Goal: Task Accomplishment & Management: Manage account settings

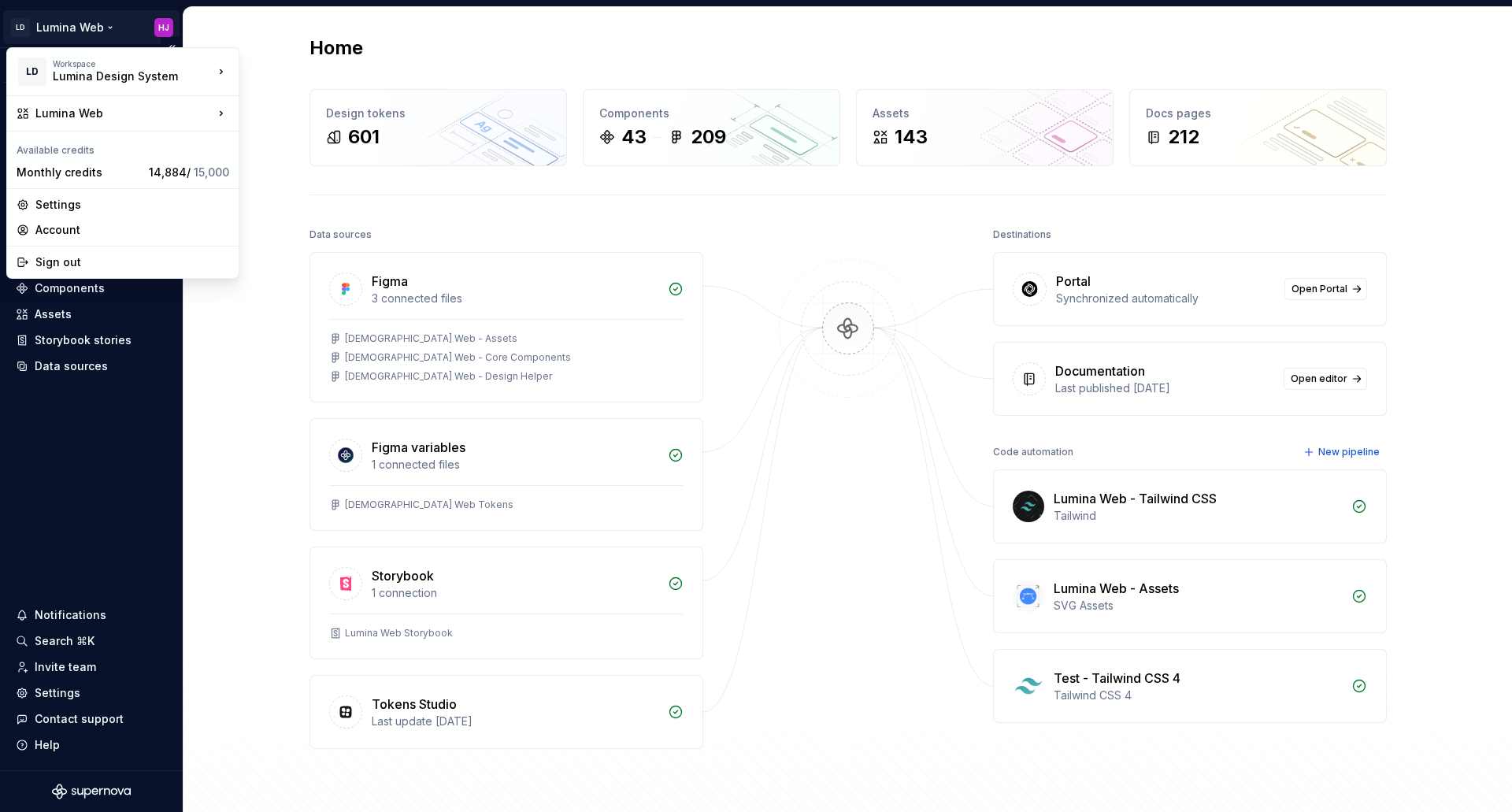
click at [68, 21] on html "LD Lumina Web HJ Version Current draft Home Documentation Analytics Code automa…" at bounding box center [756, 406] width 1512 height 812
click at [51, 201] on div "Settings" at bounding box center [132, 204] width 194 height 16
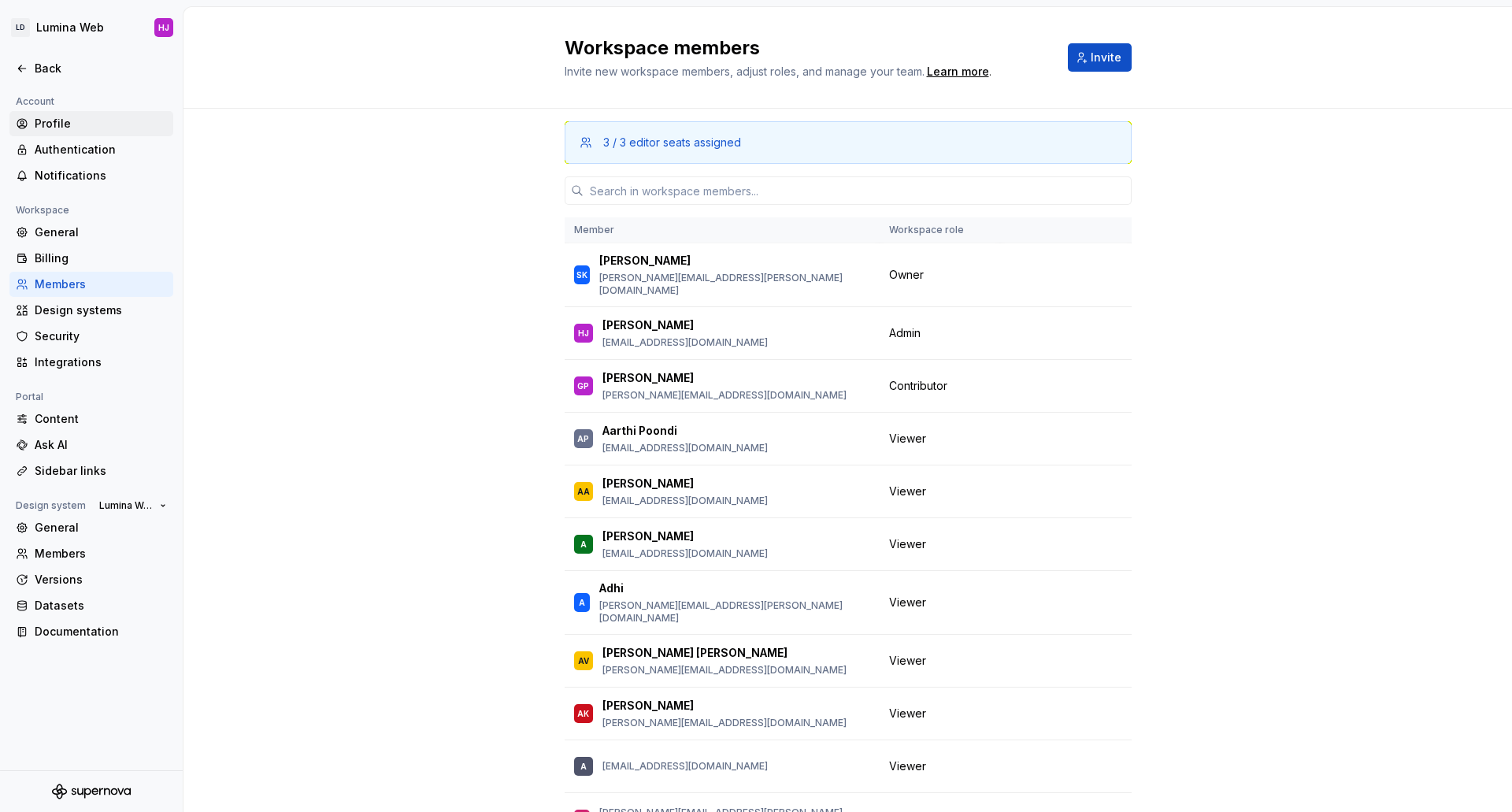
click at [60, 124] on div "Profile" at bounding box center [101, 123] width 132 height 16
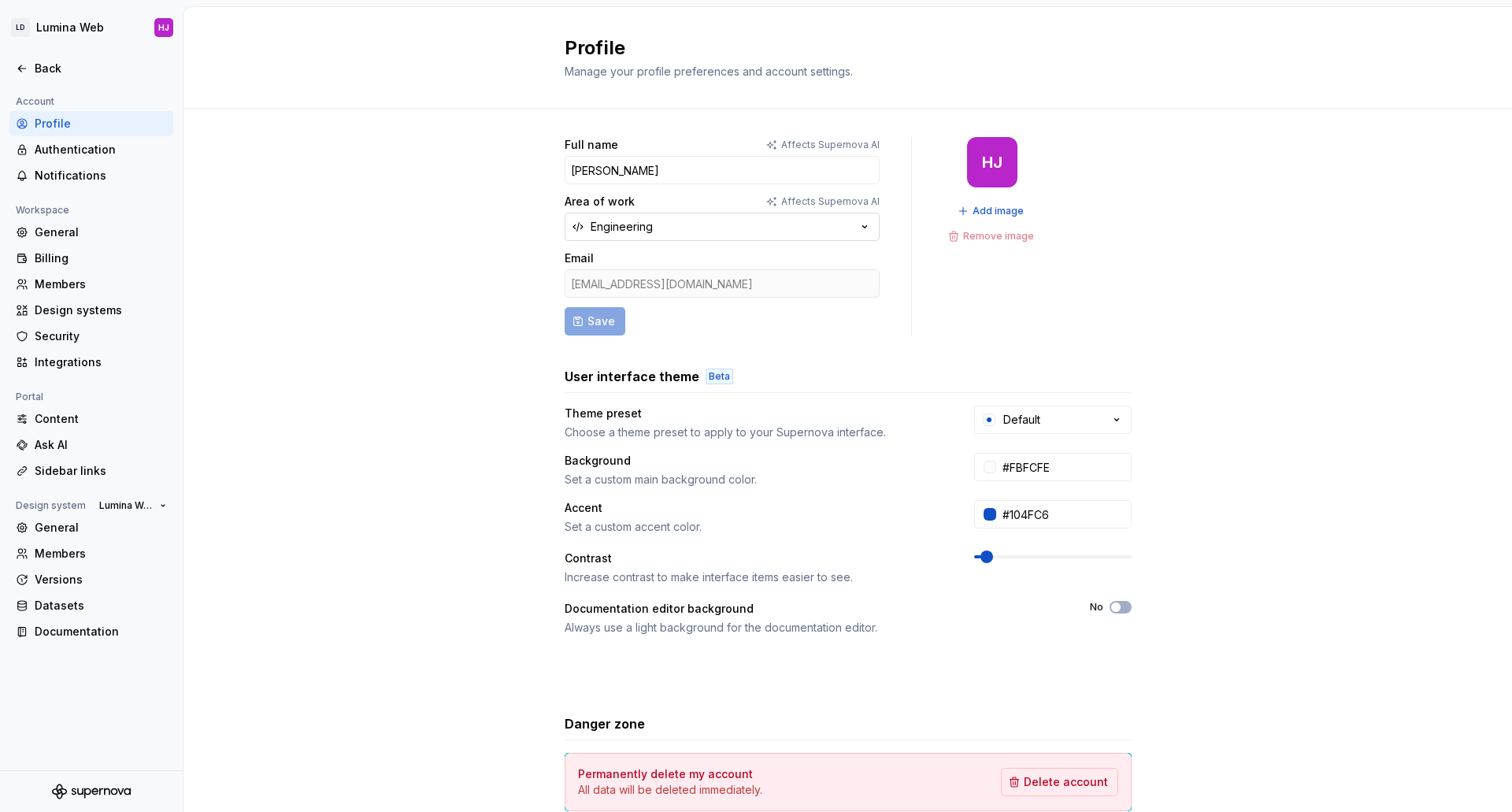
click at [679, 224] on button "Engineering" at bounding box center [722, 227] width 315 height 28
click at [370, 337] on div "Full name Affects Supernova AI [PERSON_NAME] Area of work Affects Supernova AI …" at bounding box center [847, 506] width 1328 height 794
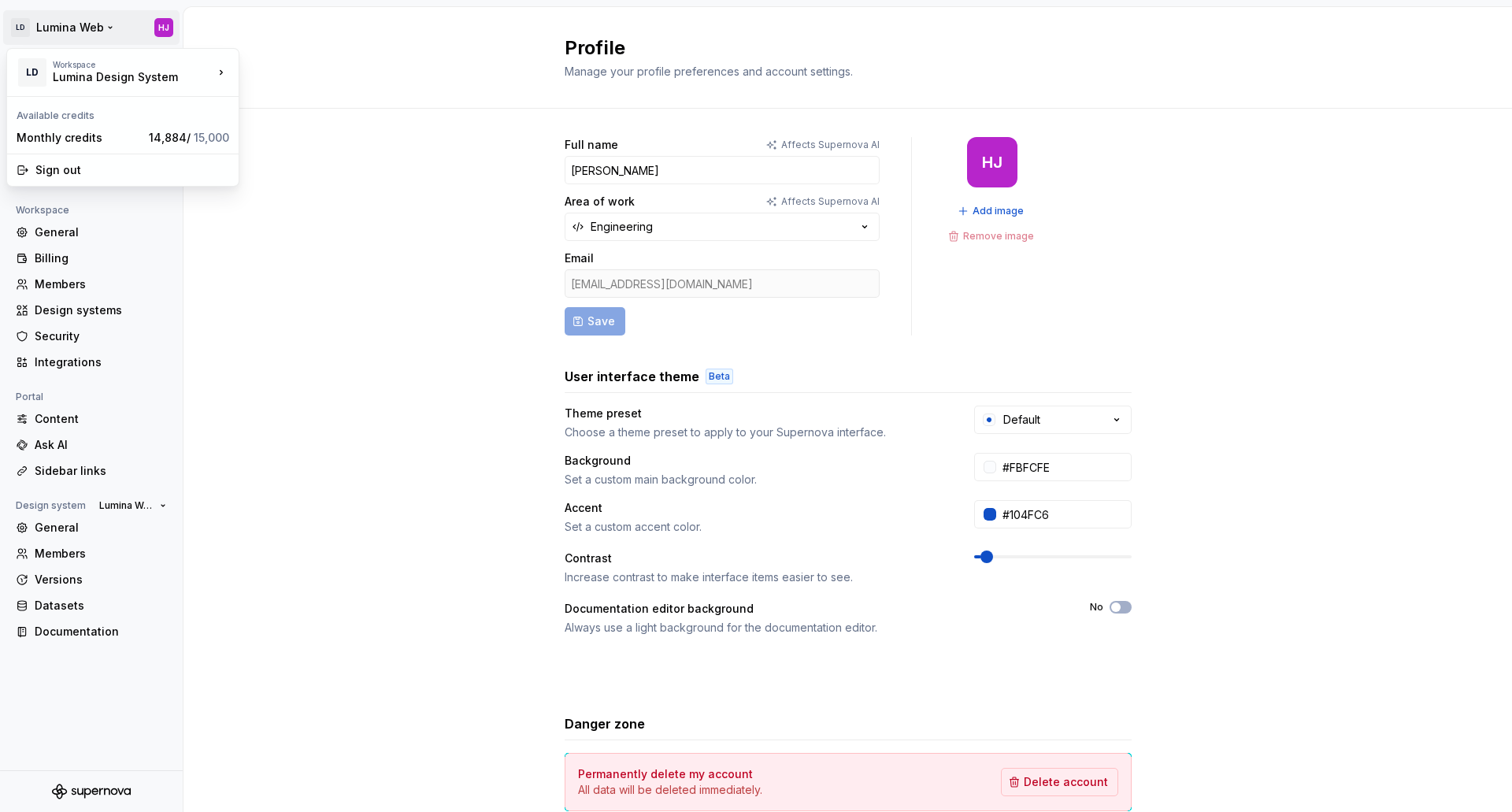
click at [54, 21] on html "LD Lumina Web HJ Back Account Profile Authentication Notifications Workspace Ge…" at bounding box center [756, 406] width 1512 height 812
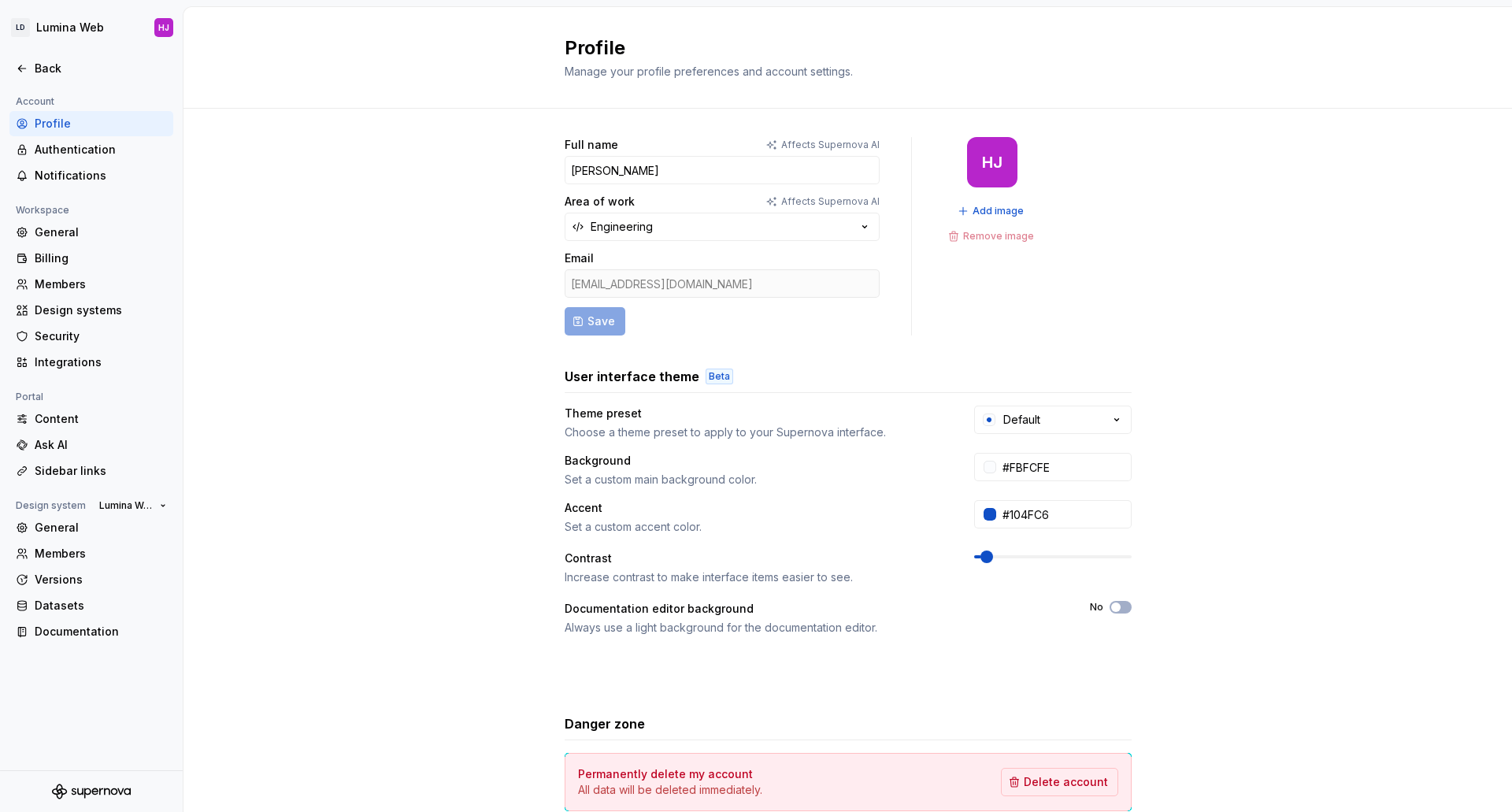
click at [384, 264] on html "LD Lumina Web HJ Back Account Profile Authentication Notifications Workspace Ge…" at bounding box center [756, 406] width 1512 height 812
click at [46, 70] on div "Back" at bounding box center [101, 68] width 132 height 16
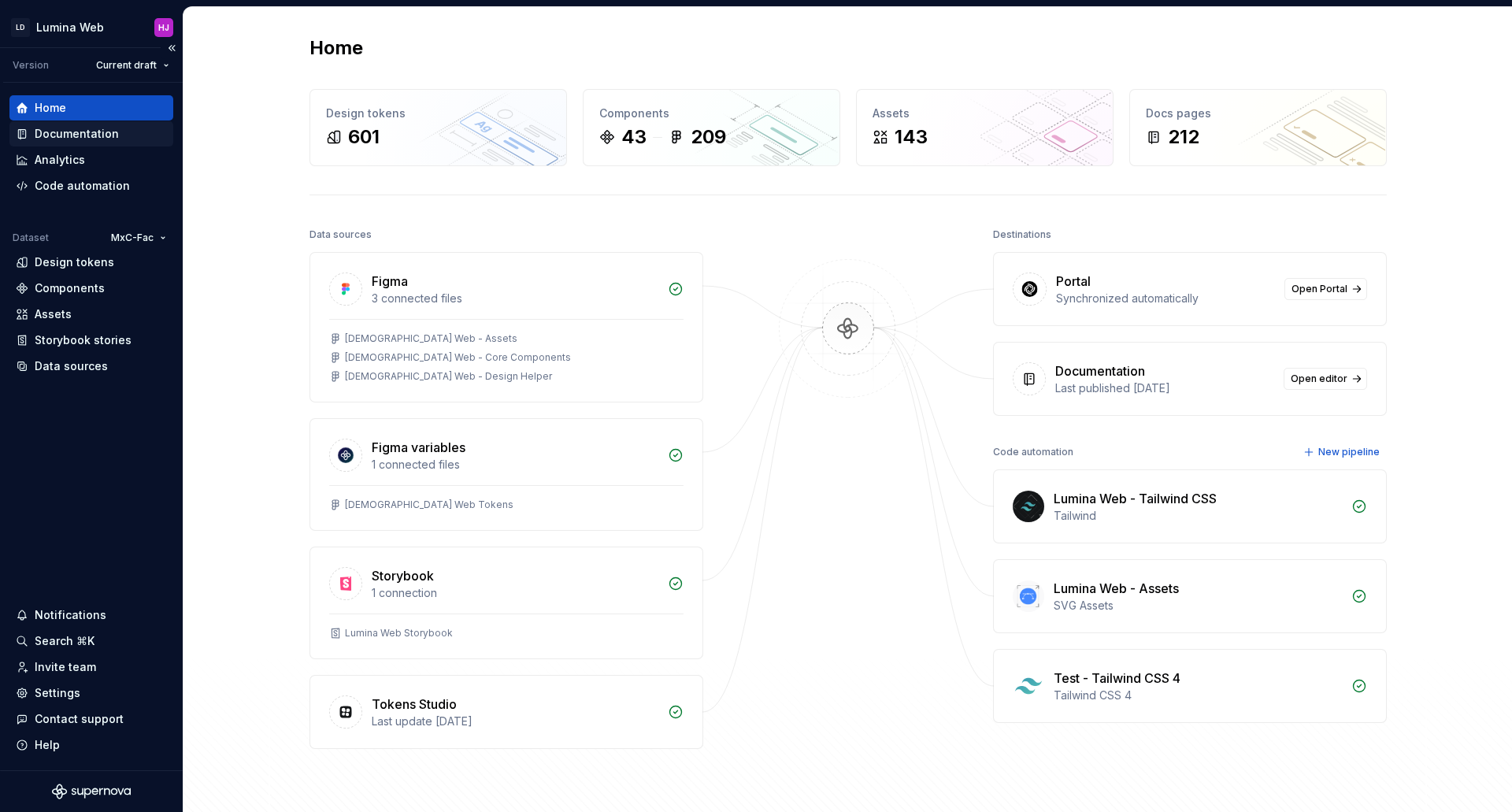
click at [68, 132] on div "Documentation" at bounding box center [76, 133] width 84 height 16
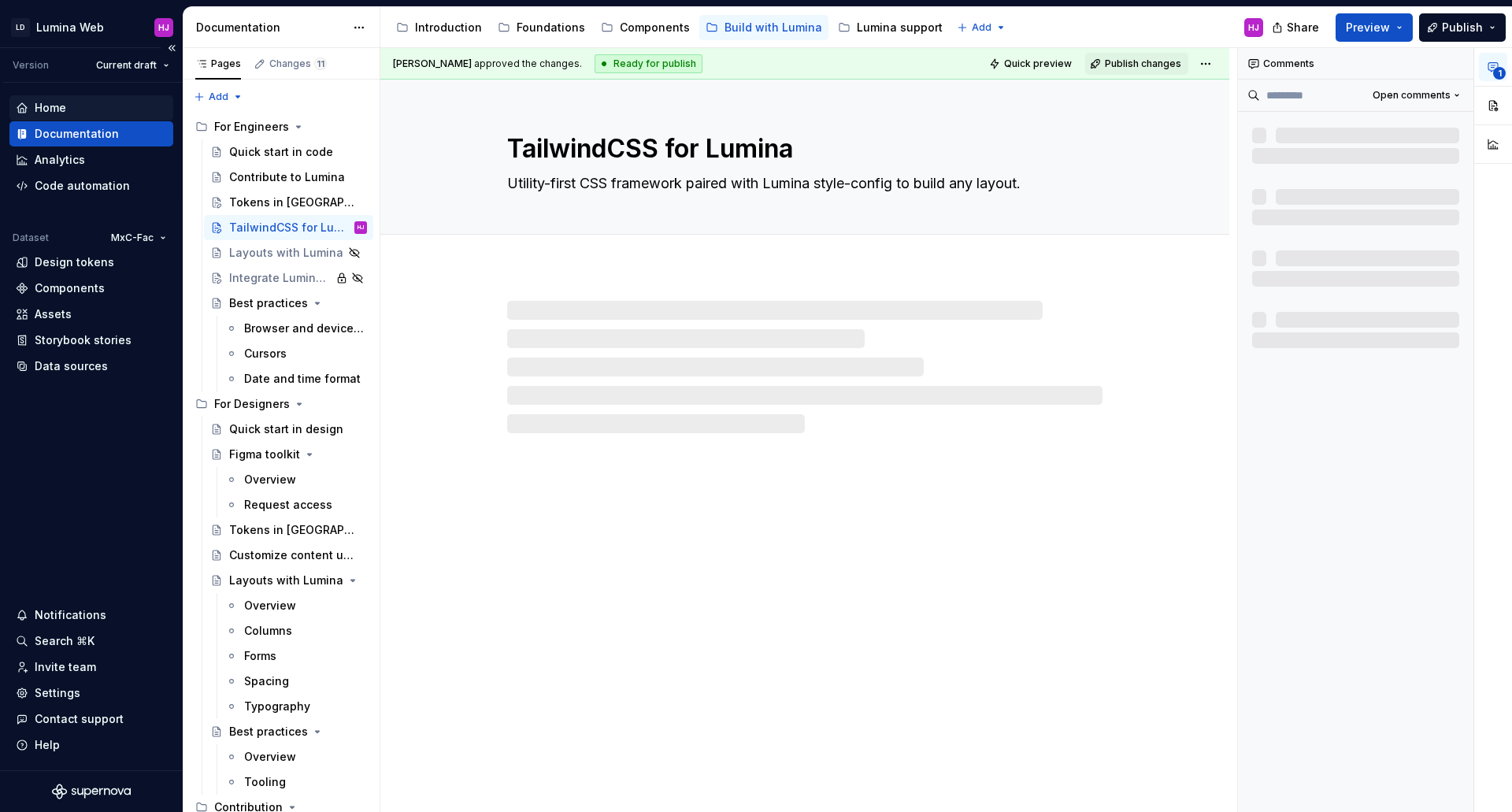
type textarea "*"
click at [58, 108] on div "Home" at bounding box center [50, 107] width 32 height 16
